Goal: Navigation & Orientation: Find specific page/section

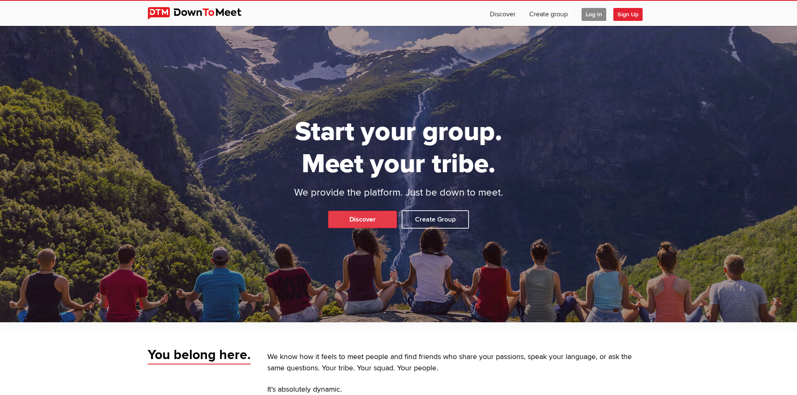
click at [363, 217] on link "Discover" at bounding box center [362, 220] width 69 height 18
select select "null"
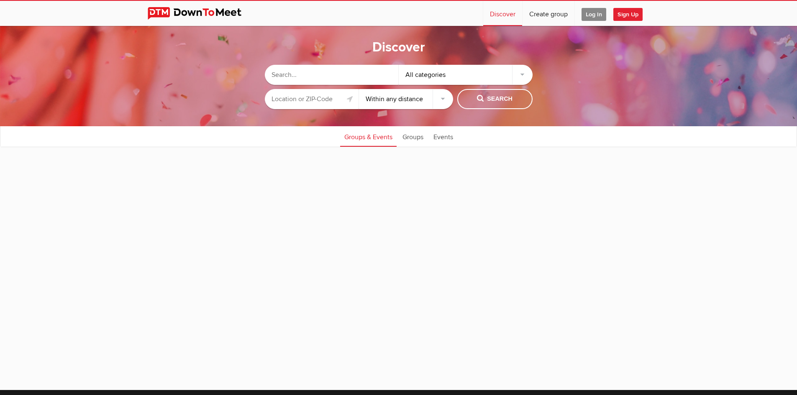
click at [372, 73] on input "text" at bounding box center [332, 75] width 134 height 20
click at [329, 101] on input "text" at bounding box center [312, 99] width 94 height 20
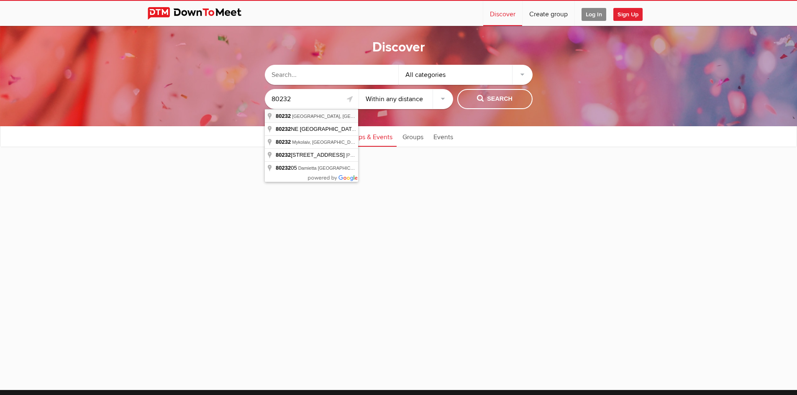
type input "[GEOGRAPHIC_DATA], [GEOGRAPHIC_DATA]"
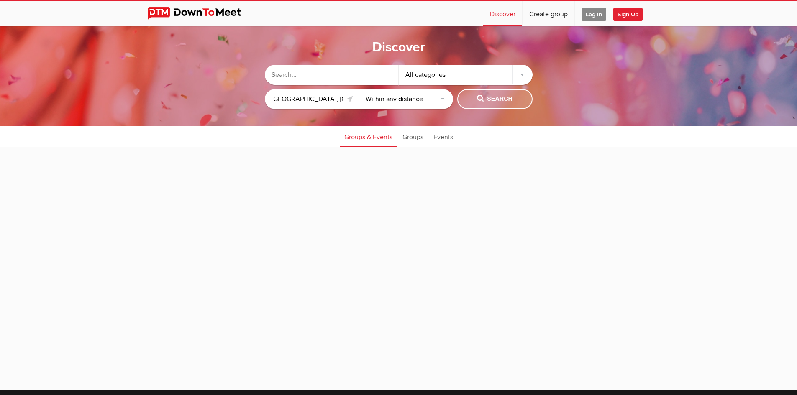
click at [487, 96] on span "Search" at bounding box center [495, 99] width 36 height 9
click at [409, 140] on link "Groups" at bounding box center [412, 136] width 29 height 21
click at [443, 139] on link "Events" at bounding box center [443, 136] width 28 height 21
click at [509, 67] on div "All categories" at bounding box center [466, 75] width 134 height 20
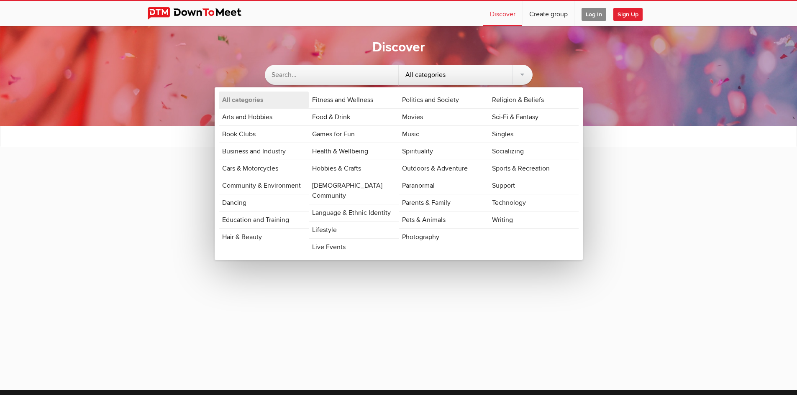
click at [333, 72] on input "text" at bounding box center [332, 75] width 134 height 20
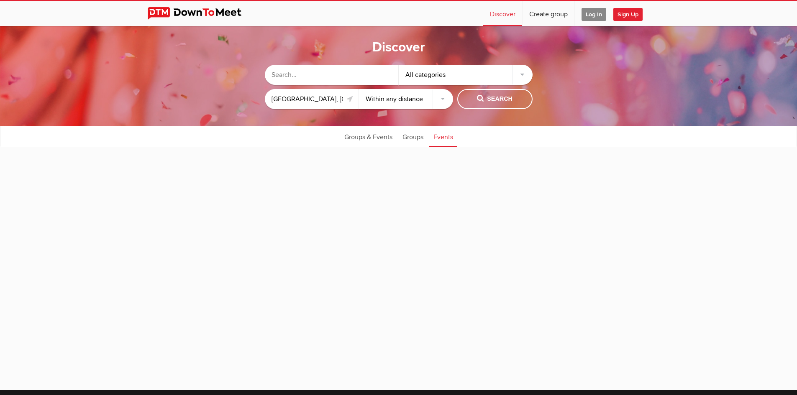
click at [215, 17] on img at bounding box center [201, 13] width 107 height 13
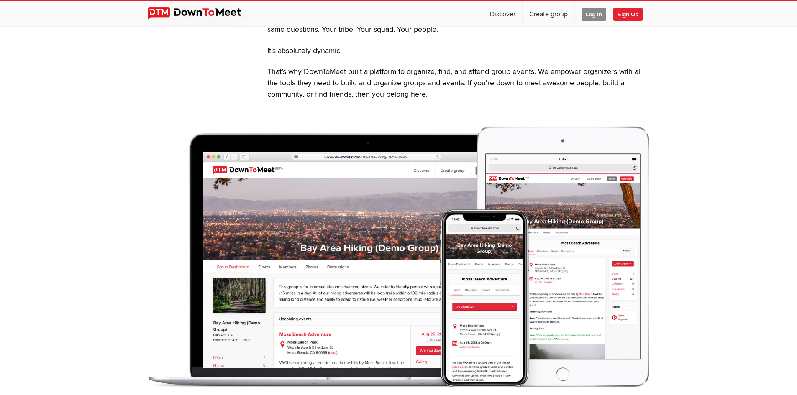
scroll to position [460, 0]
